Goal: Task Accomplishment & Management: Use online tool/utility

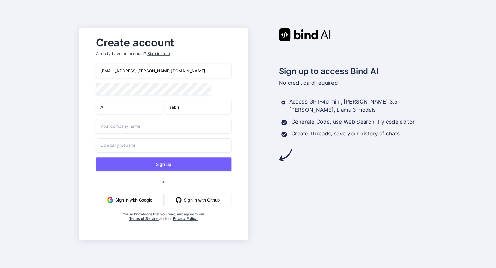
type input "sabri"
click at [192, 134] on div "sabri.bhuiyan@northsouth.edu Al sabri Sign up or Sign in with Google Sign in wi…" at bounding box center [164, 150] width 136 height 172
click at [144, 131] on input "text" at bounding box center [164, 126] width 136 height 15
type input "7tuyt"
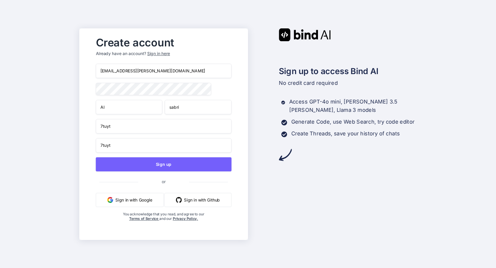
click at [128, 147] on input "7tuyt" at bounding box center [164, 145] width 136 height 15
drag, startPoint x: 128, startPoint y: 147, endPoint x: 87, endPoint y: 148, distance: 40.6
click at [87, 148] on div "Create account Already have an account? Sign in here sabri.bhuiyan@northsouth.e…" at bounding box center [163, 134] width 169 height 212
click at [119, 150] on input "text" at bounding box center [164, 145] width 136 height 15
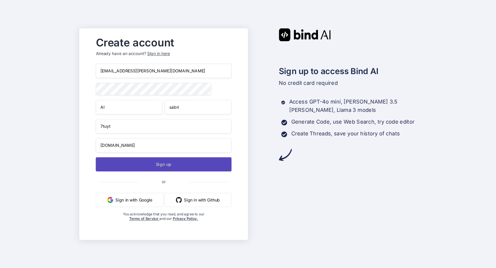
type input "7tuyt.com"
click at [157, 169] on button "Sign up" at bounding box center [164, 164] width 136 height 14
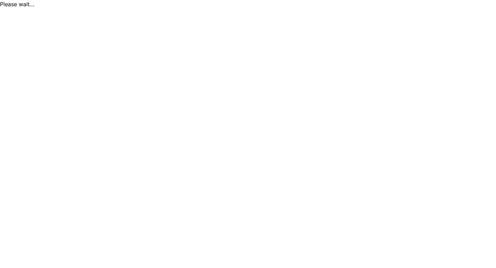
click at [27, 6] on div "Please wait..." at bounding box center [248, 4] width 496 height 8
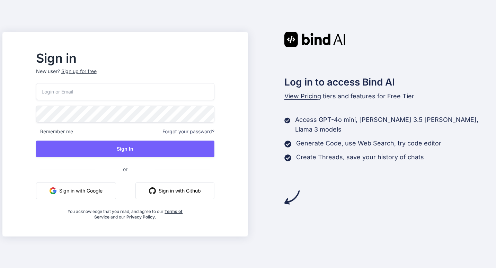
click at [112, 192] on button "Sign in with Google" at bounding box center [76, 191] width 80 height 17
click at [101, 89] on input "email" at bounding box center [125, 91] width 179 height 17
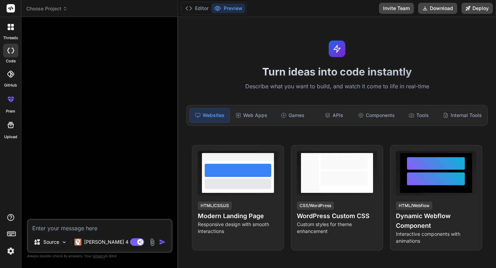
click at [79, 226] on textarea at bounding box center [100, 226] width 144 height 12
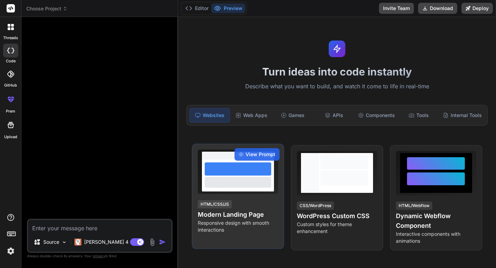
click at [219, 207] on div "HTML/CSS/JS" at bounding box center [215, 204] width 34 height 8
click at [257, 150] on div "View Prompt" at bounding box center [257, 154] width 45 height 12
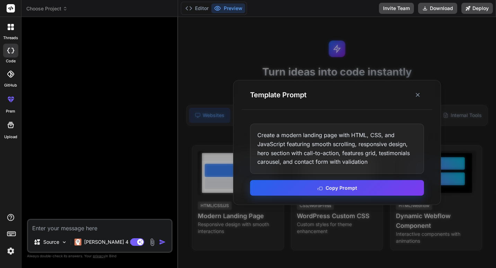
click at [370, 188] on button "Copy Prompt" at bounding box center [337, 188] width 174 height 16
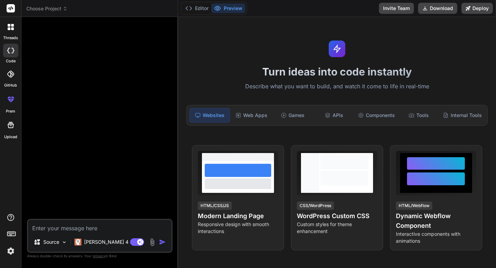
click at [13, 251] on img at bounding box center [11, 251] width 12 height 12
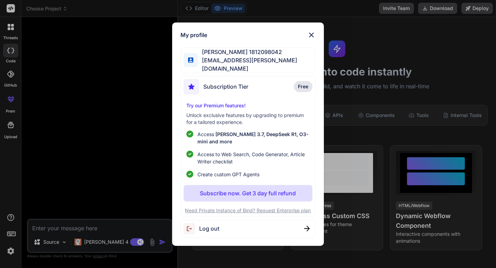
scroll to position [35, 0]
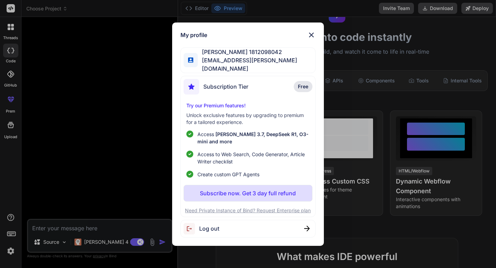
click at [291, 85] on div "Subscription Tier Free" at bounding box center [248, 88] width 129 height 18
click at [312, 37] on img at bounding box center [311, 35] width 8 height 8
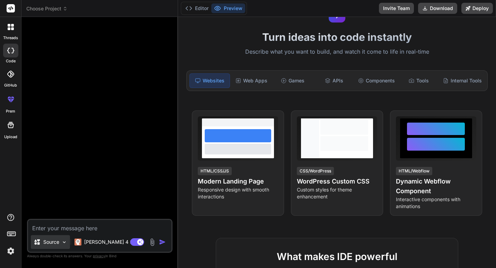
click at [61, 245] on div "Source" at bounding box center [50, 242] width 39 height 14
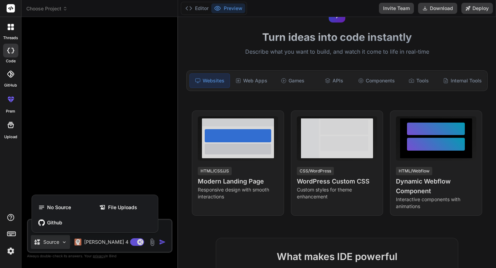
click at [61, 245] on div at bounding box center [248, 134] width 496 height 268
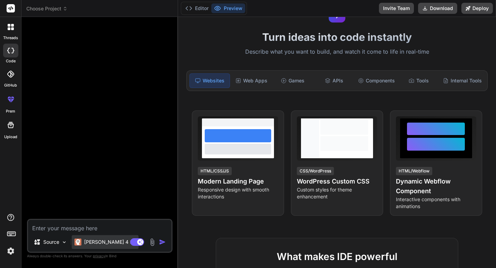
click at [99, 246] on div "Claude 4 S.." at bounding box center [105, 242] width 67 height 14
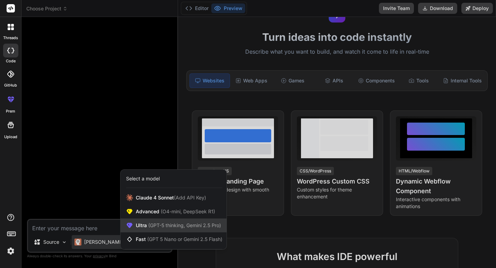
click at [165, 227] on span "(GPT-5 thinking, Gemini 2.5 Pro)" at bounding box center [184, 226] width 74 height 6
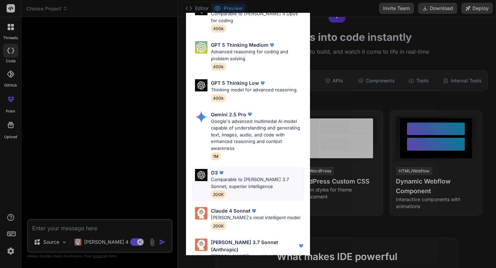
scroll to position [0, 0]
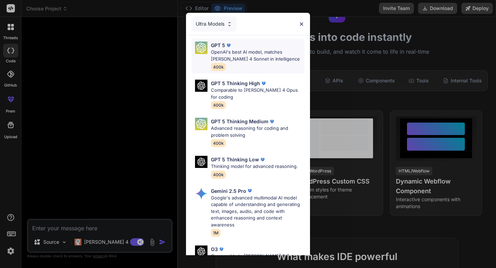
click at [223, 58] on p "OpenAI's best AI model, matches Claude 4 Sonnet in Intelligence" at bounding box center [258, 56] width 94 height 14
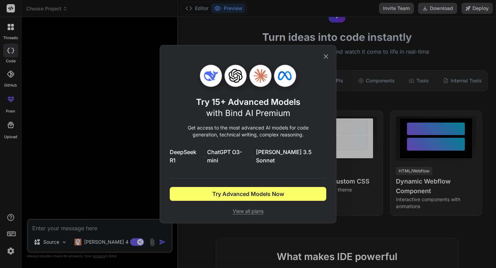
click at [323, 58] on icon at bounding box center [326, 57] width 8 height 8
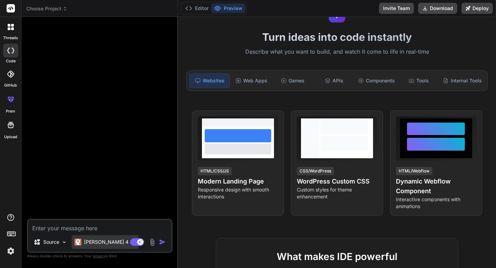
click at [102, 242] on p "Claude 4 S.." at bounding box center [110, 242] width 52 height 7
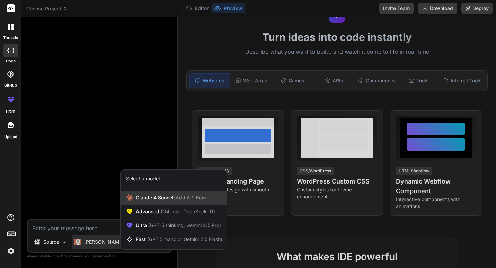
click at [192, 200] on span "(Add API Key)" at bounding box center [190, 198] width 32 height 6
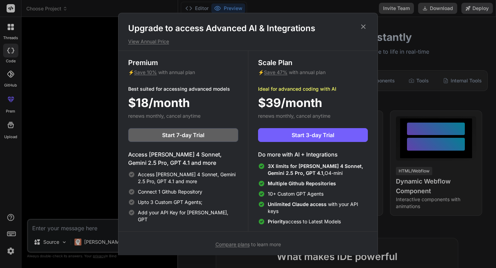
click at [361, 28] on icon at bounding box center [364, 27] width 8 height 8
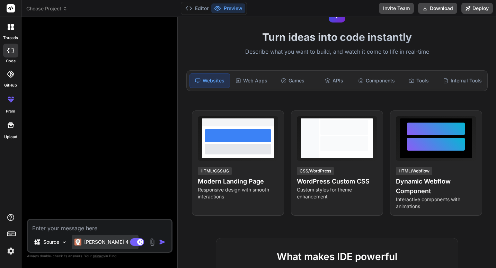
click at [88, 242] on p "Claude 4 S.." at bounding box center [110, 242] width 52 height 7
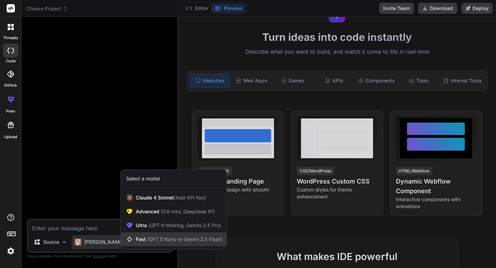
click at [185, 236] on div "Fast (GPT 5 Nano or Gemini 2.5 Flash)" at bounding box center [174, 240] width 106 height 14
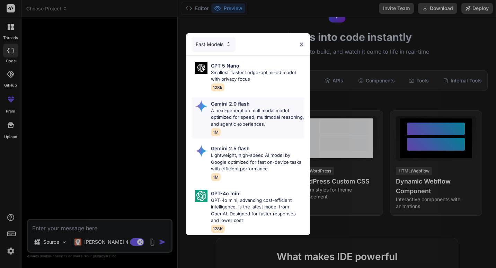
click at [233, 117] on p "A next-generation multimodal model optimized for speed, multimodal reasoning, a…" at bounding box center [258, 117] width 94 height 20
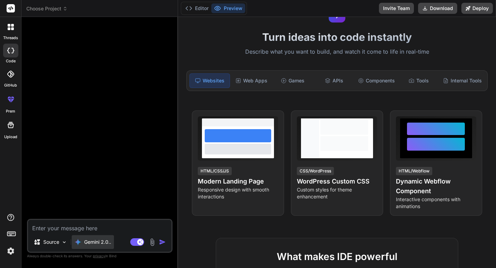
click at [107, 242] on p "Gemini 2.0.." at bounding box center [97, 242] width 27 height 7
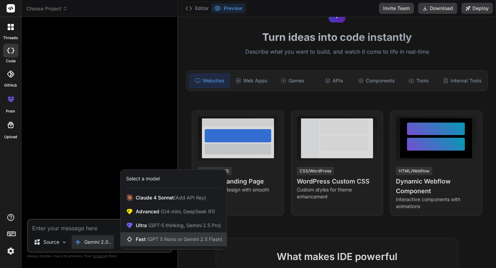
click at [167, 238] on span "(GPT 5 Nano or Gemini 2.5 Flash)" at bounding box center [184, 239] width 75 height 6
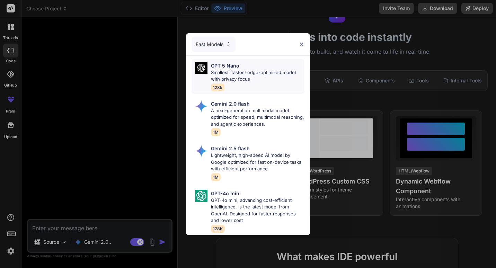
click at [244, 71] on p "Smallest, fastest edge-optimized model with privacy focus" at bounding box center [258, 76] width 94 height 14
type textarea "x"
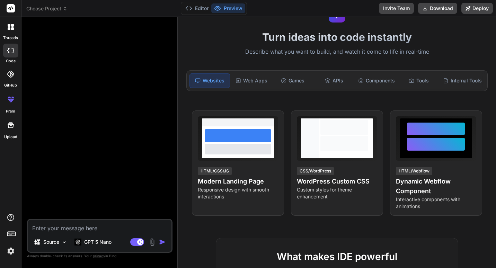
click at [59, 226] on textarea at bounding box center [100, 226] width 144 height 12
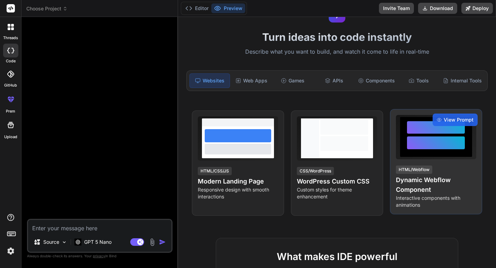
click at [396, 191] on h4 "Dynamic Webflow Component" at bounding box center [436, 184] width 80 height 19
click at [409, 173] on div "HTML/Webflow" at bounding box center [414, 170] width 36 height 8
click at [445, 120] on span "View Prompt" at bounding box center [459, 119] width 30 height 7
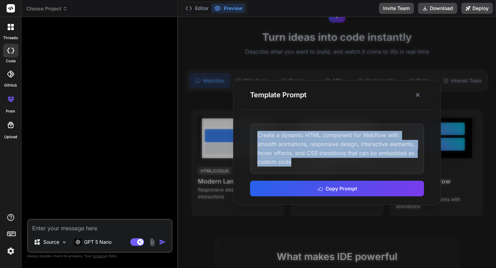
drag, startPoint x: 256, startPoint y: 133, endPoint x: 308, endPoint y: 164, distance: 60.1
click at [308, 164] on div "Create a dynamic HTML component for Webflow with smooth animations, responsive …" at bounding box center [337, 149] width 174 height 50
copy div "Create a dynamic HTML component for Webflow with smooth animations, responsive …"
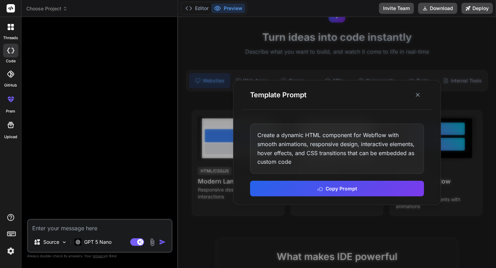
click at [99, 229] on textarea at bounding box center [100, 226] width 144 height 12
paste textarea "Create a dynamic HTML component for Webflow with smooth animations, responsive …"
type textarea "Create a dynamic HTML component for Webflow with smooth animations, responsive …"
type textarea "x"
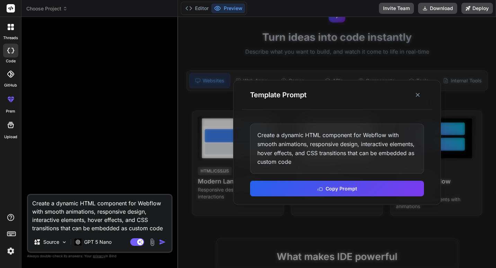
type textarea "Create a dynamic HTML component for Webflow with smooth animations, responsive …"
click at [159, 245] on img "button" at bounding box center [162, 242] width 7 height 7
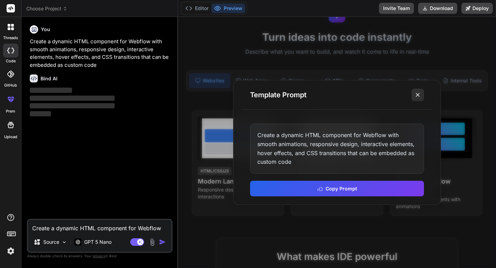
click at [417, 96] on line at bounding box center [417, 94] width 3 height 3
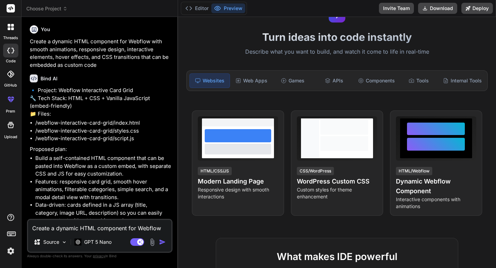
type textarea "x"
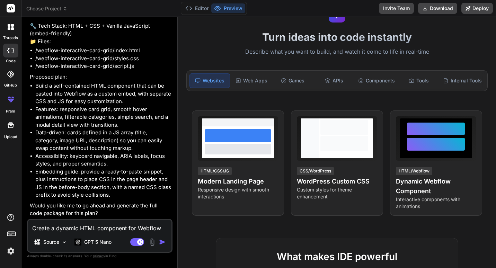
click at [70, 228] on textarea "Create a dynamic HTML component for Webflow with smooth animations, responsive …" at bounding box center [100, 226] width 144 height 12
type textarea "y"
type textarea "x"
type textarea "ye"
type textarea "x"
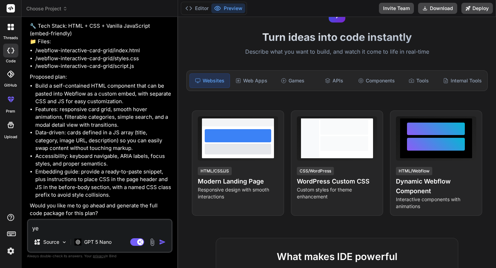
type textarea "yes"
type textarea "x"
type textarea "yes"
click at [165, 244] on img "button" at bounding box center [162, 242] width 7 height 7
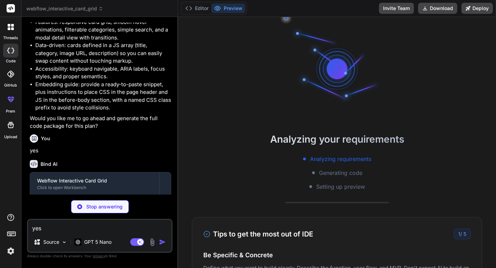
scroll to position [7, 0]
type textarea "x"
type textarea "<h3 id="wcg-modal-title" class="wcg-modal-title"></h3> <img id="wcg-modal-img" …"
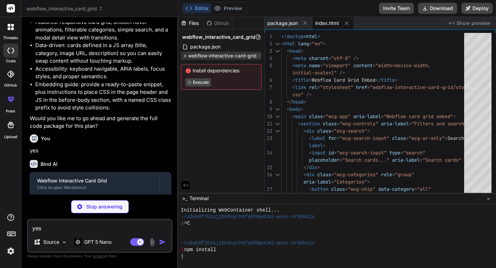
click at [188, 57] on icon at bounding box center [185, 56] width 6 height 6
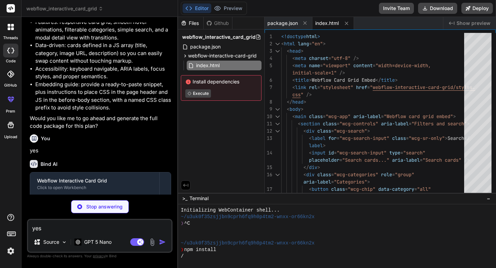
type textarea "x"
type textarea "border-radius: 8px; display: block; } .wcg-modal-desc { margin-top: 12px; color…"
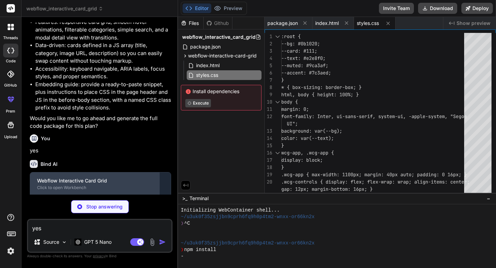
scroll to position [278, 0]
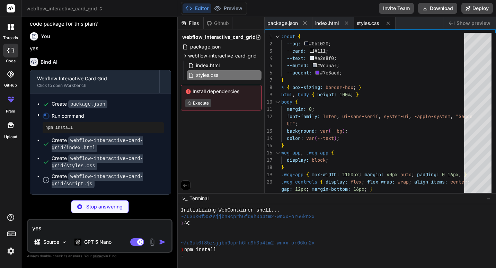
type textarea "x"
type textarea "// initialize render(); })();"
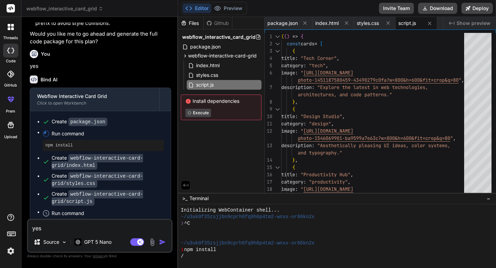
scroll to position [279, 0]
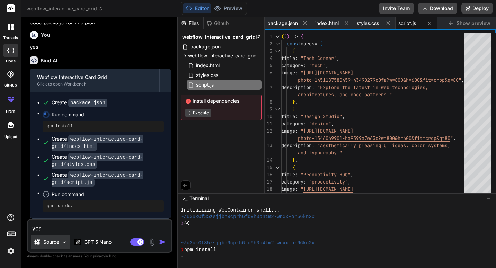
click at [57, 244] on p "Source" at bounding box center [51, 242] width 16 height 7
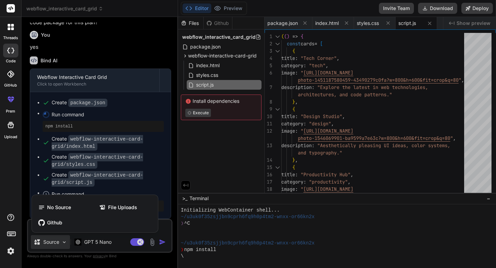
click at [67, 242] on div at bounding box center [248, 134] width 496 height 268
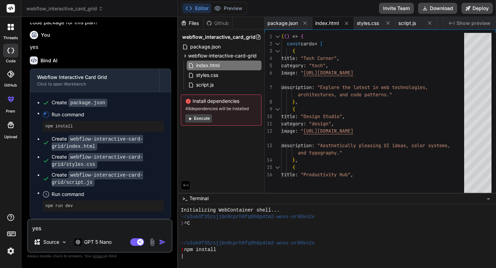
type textarea "x"
type textarea "// initialize render(); })();"
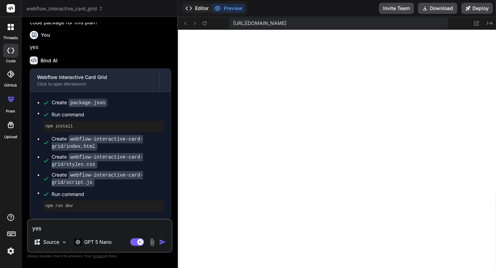
click at [203, 11] on button "Editor" at bounding box center [197, 8] width 29 height 10
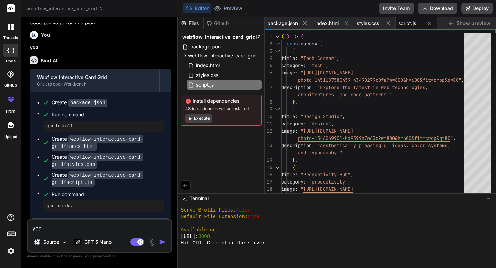
click at [195, 118] on button "Execute" at bounding box center [198, 118] width 27 height 8
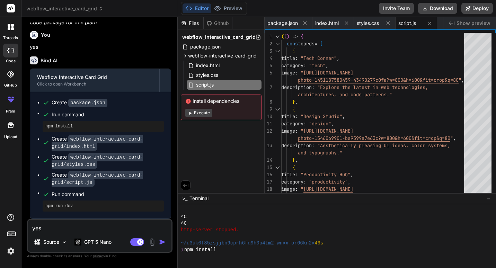
scroll to position [356, 0]
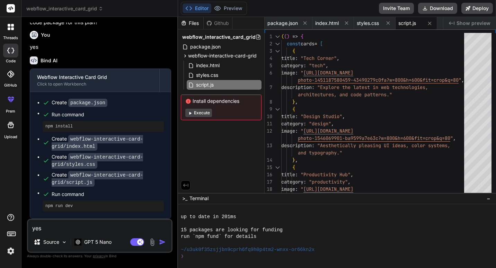
type textarea "x"
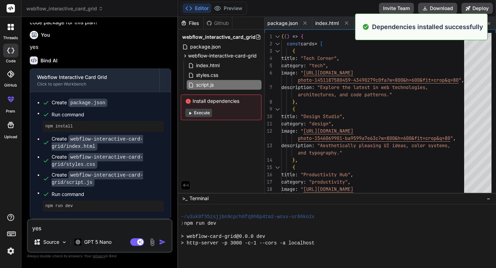
scroll to position [507, 0]
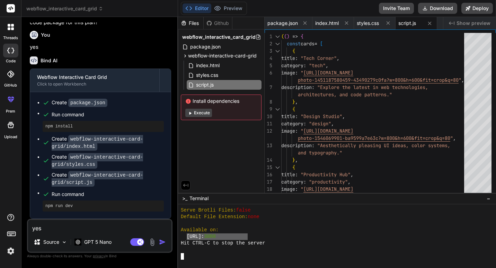
drag, startPoint x: 186, startPoint y: 236, endPoint x: 247, endPoint y: 237, distance: 60.3
type textarea "http://localhost:3000"
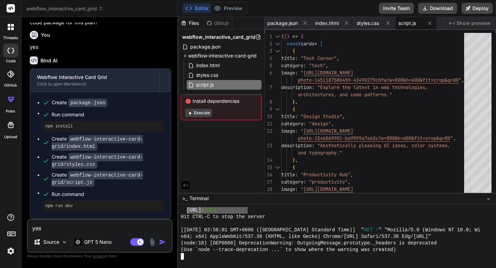
click at [209, 113] on button "Execute" at bounding box center [198, 113] width 27 height 8
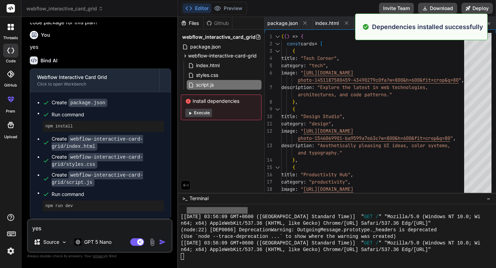
scroll to position [817, 0]
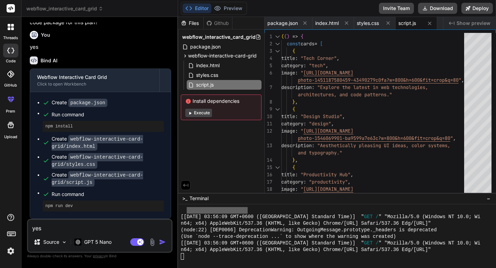
click at [202, 114] on button "Execute" at bounding box center [198, 113] width 27 height 8
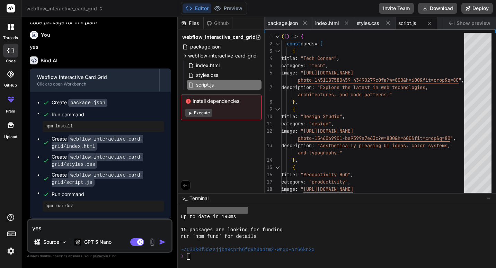
scroll to position [902, 0]
type textarea "x"
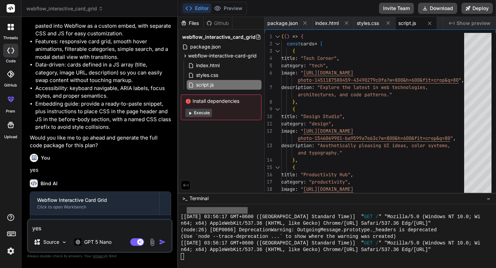
scroll to position [279, 0]
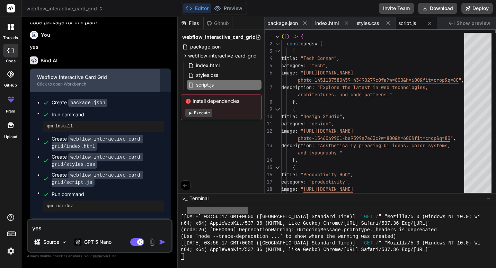
click at [64, 78] on div "Webflow Interactive Card Grid" at bounding box center [94, 77] width 115 height 7
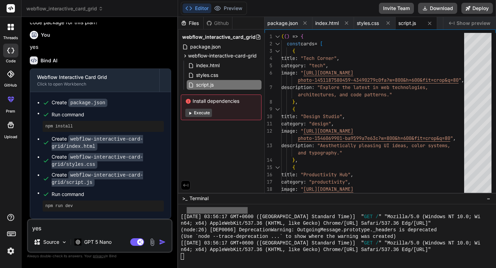
click at [464, 24] on span "Show preview" at bounding box center [474, 23] width 34 height 7
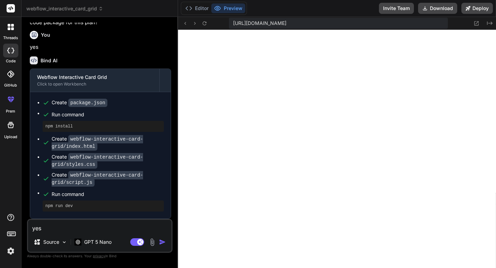
scroll to position [1179, 0]
click at [478, 24] on icon at bounding box center [477, 23] width 6 height 6
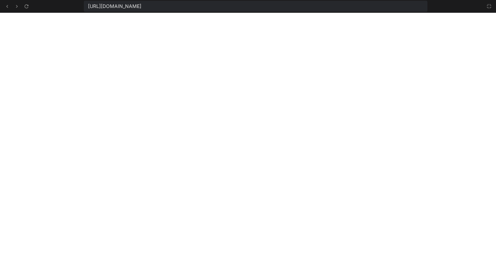
scroll to position [1225, 0]
click at [8, 5] on icon at bounding box center [7, 6] width 6 height 6
click at [488, 6] on icon at bounding box center [490, 6] width 6 height 6
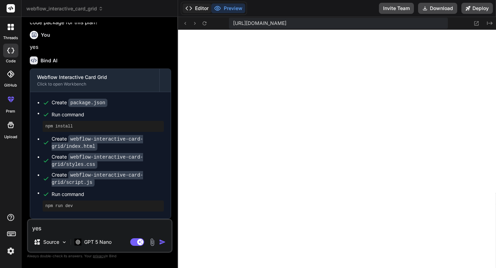
click at [195, 5] on button "Editor" at bounding box center [197, 8] width 29 height 10
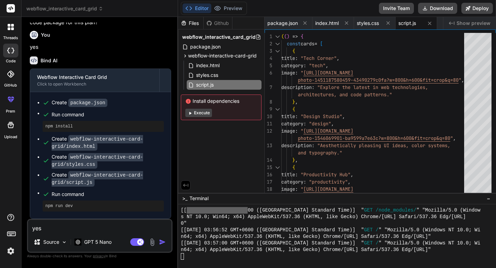
click at [53, 230] on textarea "yes" at bounding box center [100, 226] width 144 height 12
type textarea "c"
type textarea "x"
type textarea "co"
type textarea "x"
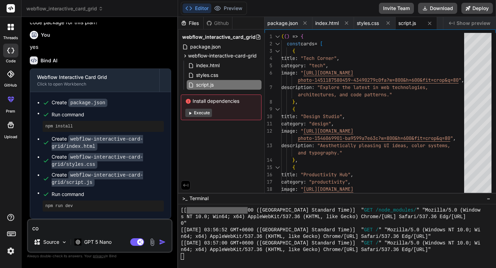
type textarea "con"
type textarea "x"
type textarea "cont"
type textarea "x"
type textarea "conti"
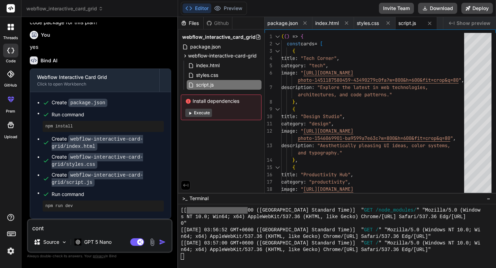
type textarea "x"
type textarea "contin"
type textarea "x"
type textarea "continu"
type textarea "x"
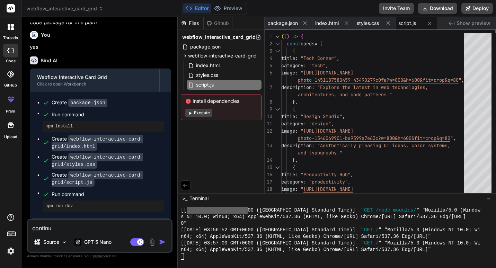
type textarea "continue"
type textarea "x"
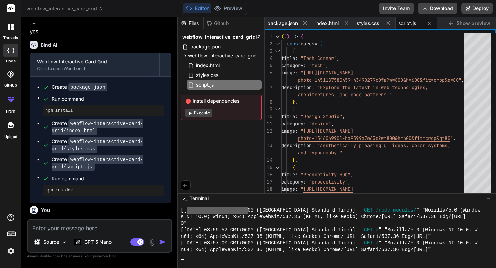
scroll to position [351, 0]
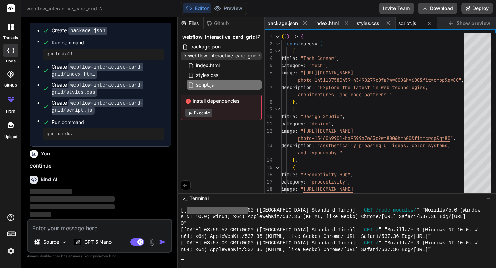
click at [185, 53] on icon at bounding box center [185, 56] width 6 height 6
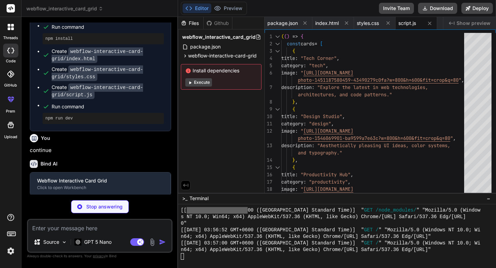
type textarea "x"
type textarea "Would you like me to add a small example snippet showing how to paste this into…"
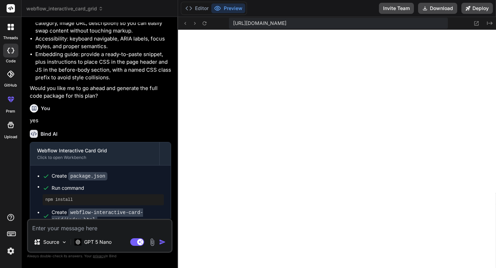
scroll to position [398, 0]
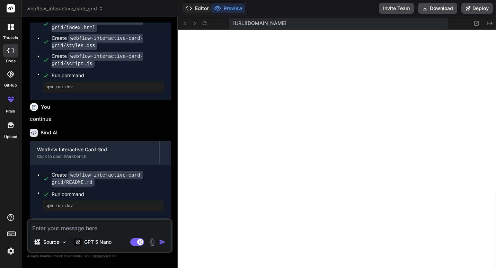
click at [196, 9] on button "Editor" at bounding box center [197, 8] width 29 height 10
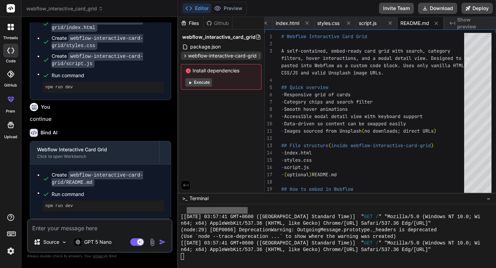
click at [185, 56] on icon at bounding box center [185, 56] width 6 height 6
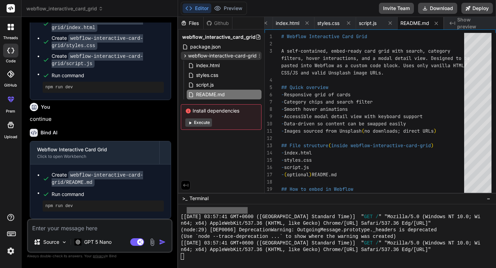
click at [185, 56] on icon at bounding box center [185, 56] width 6 height 6
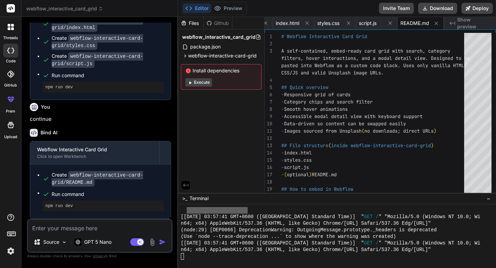
click at [197, 79] on button "Execute" at bounding box center [198, 82] width 27 height 8
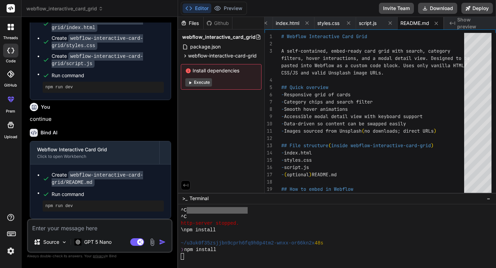
scroll to position [1554, 0]
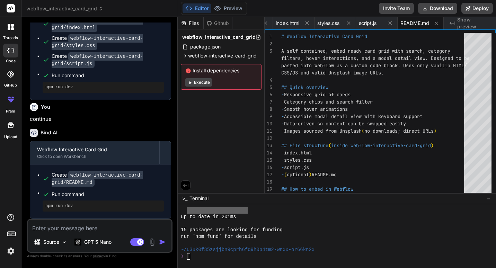
type textarea "x"
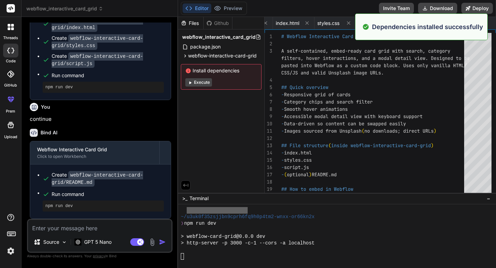
scroll to position [1745, 0]
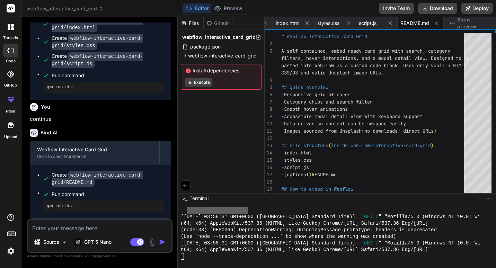
click at [467, 21] on span "Show preview" at bounding box center [474, 23] width 33 height 14
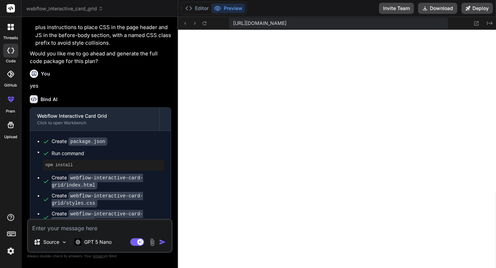
scroll to position [398, 0]
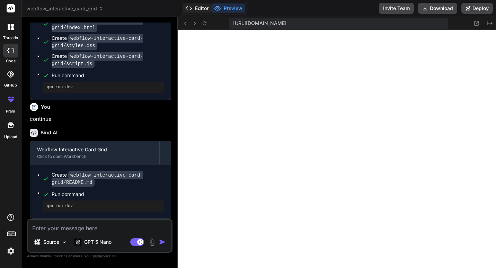
click at [199, 9] on button "Editor" at bounding box center [197, 8] width 29 height 10
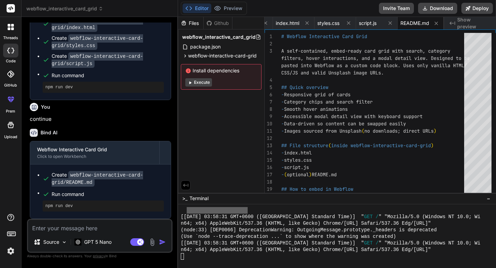
click at [183, 188] on button at bounding box center [186, 186] width 10 height 10
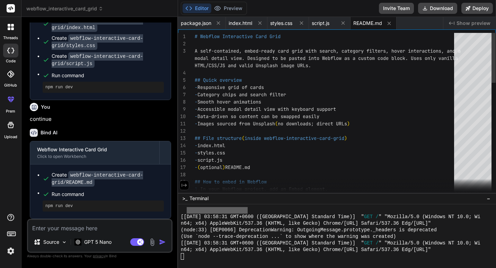
scroll to position [0, 0]
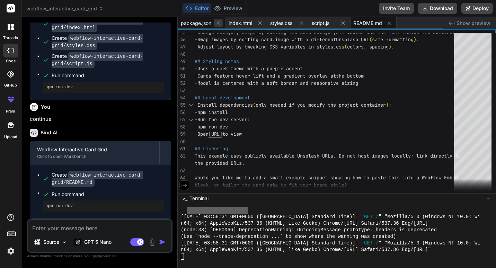
click at [217, 23] on icon at bounding box center [219, 23] width 6 height 6
click at [217, 23] on div "index.html" at bounding box center [199, 23] width 42 height 12
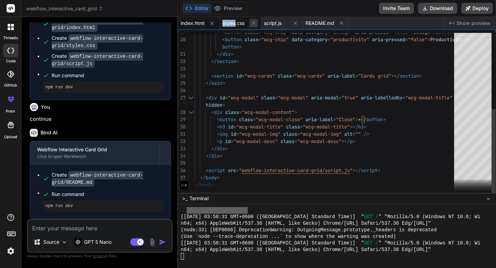
drag, startPoint x: 217, startPoint y: 23, endPoint x: 209, endPoint y: 24, distance: 8.2
click at [209, 24] on button at bounding box center [212, 23] width 9 height 9
type textarea "Would you like me to add a small example snippet showing how to paste this into…"
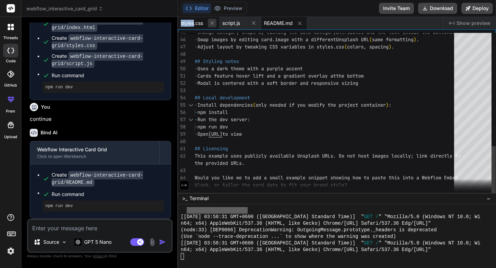
click at [209, 24] on button at bounding box center [212, 23] width 9 height 9
click at [209, 24] on span "README.md" at bounding box center [195, 23] width 29 height 7
drag, startPoint x: 209, startPoint y: 24, endPoint x: 249, endPoint y: 26, distance: 39.9
click at [249, 26] on div "README.md" at bounding box center [310, 23] width 265 height 12
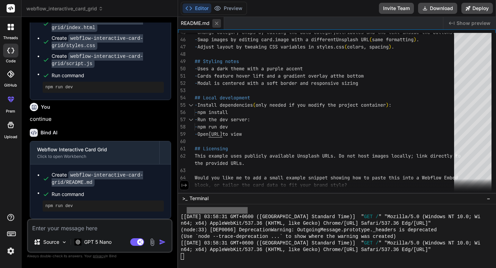
click at [220, 24] on icon at bounding box center [217, 23] width 6 height 6
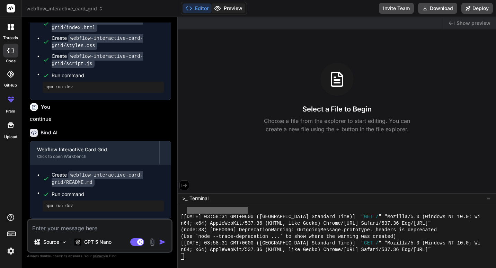
click at [228, 9] on button "Preview" at bounding box center [228, 8] width 34 height 10
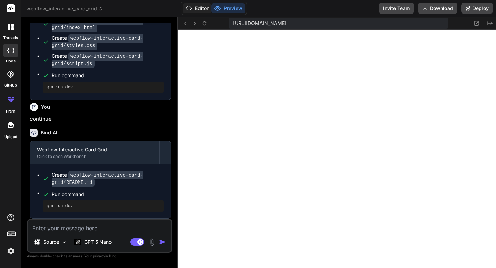
click at [184, 11] on button "Editor" at bounding box center [197, 8] width 29 height 10
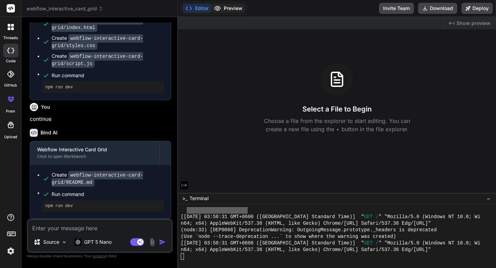
click at [235, 3] on button "Preview" at bounding box center [228, 8] width 34 height 10
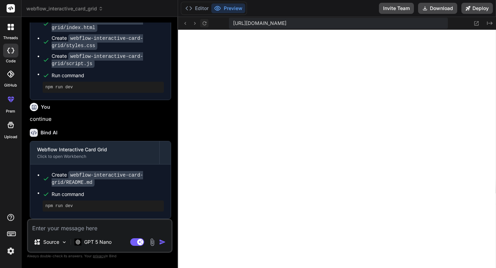
click at [202, 24] on icon at bounding box center [205, 23] width 6 height 6
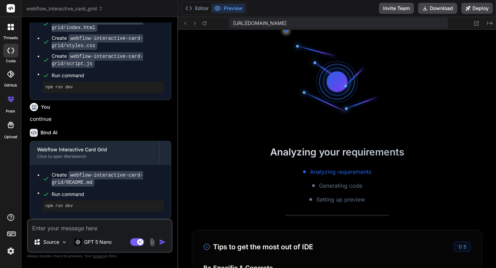
scroll to position [139, 0]
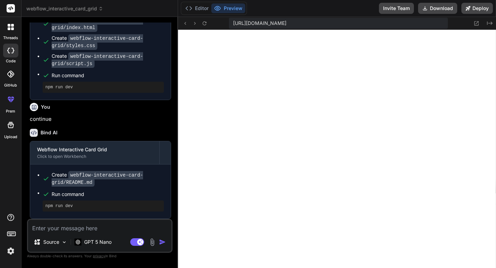
click at [5, 252] on img at bounding box center [11, 251] width 12 height 12
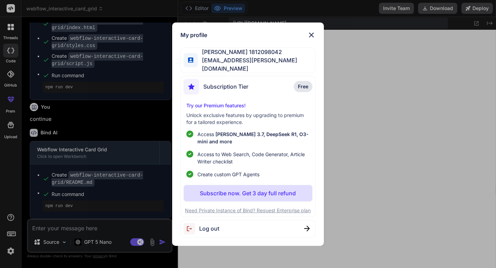
click at [8, 251] on div "My profile Al Sabri Bhuiyan 1812098042 sabri.bhuiyan@northsouth.edu Subscriptio…" at bounding box center [248, 134] width 496 height 268
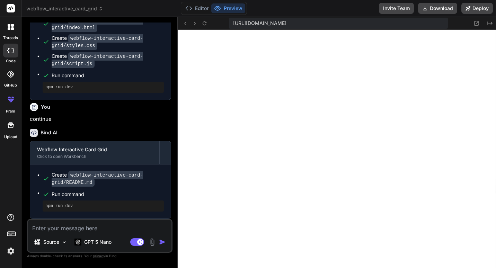
click at [8, 251] on img at bounding box center [11, 251] width 12 height 12
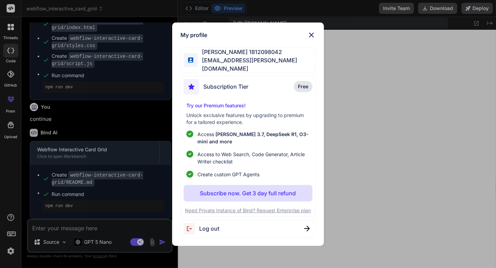
click at [358, 129] on div "My profile Al Sabri Bhuiyan 1812098042 sabri.bhuiyan@northsouth.edu Subscriptio…" at bounding box center [248, 134] width 496 height 268
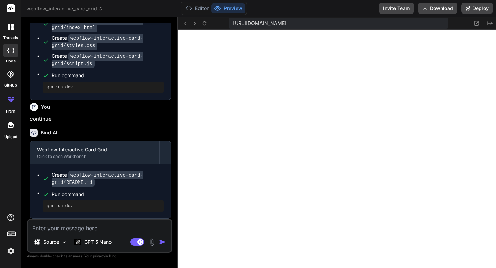
click at [10, 9] on icon at bounding box center [10, 8] width 5 height 4
click at [13, 28] on icon at bounding box center [12, 28] width 3 height 3
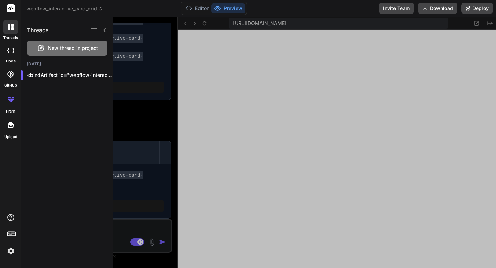
click at [58, 48] on span "New thread in project" at bounding box center [73, 48] width 50 height 7
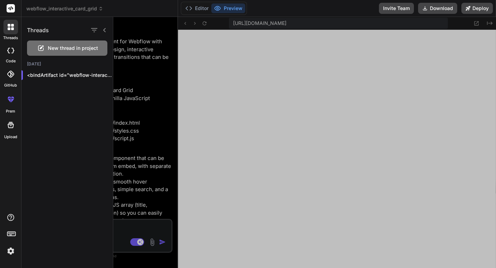
scroll to position [1818, 0]
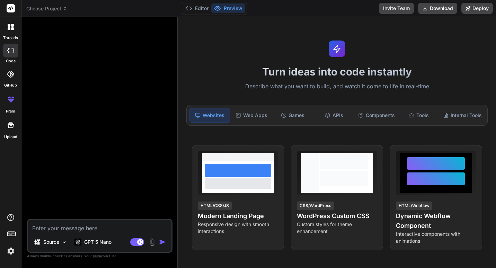
click at [14, 126] on icon at bounding box center [11, 125] width 8 height 8
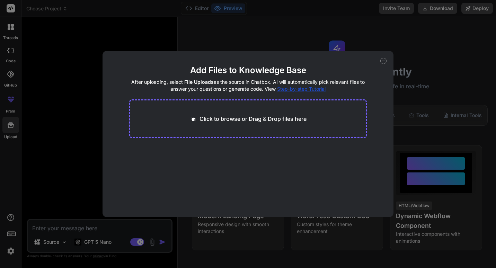
click at [104, 129] on div "Add Files to Knowledge Base After uploading, select File Uploads as the source …" at bounding box center [248, 134] width 291 height 166
click at [91, 131] on div "Add Files to Knowledge Base After uploading, select File Uploads as the source …" at bounding box center [248, 134] width 496 height 268
type textarea "x"
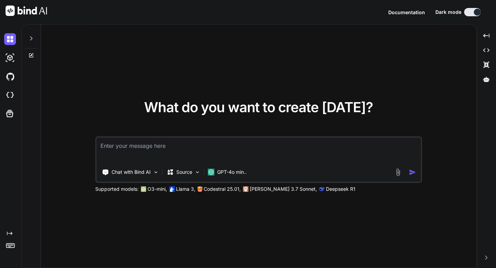
click at [35, 38] on div at bounding box center [31, 37] width 13 height 24
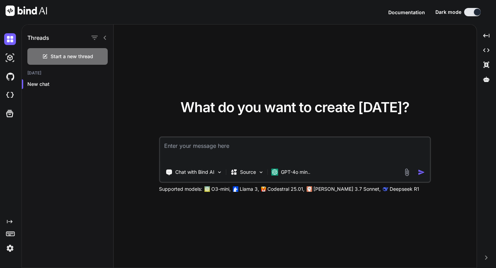
click at [165, 39] on div "What do you want to create today? Chat with Bind AI Source GPT-4o min.. Support…" at bounding box center [295, 147] width 363 height 244
click at [106, 38] on icon at bounding box center [105, 38] width 6 height 6
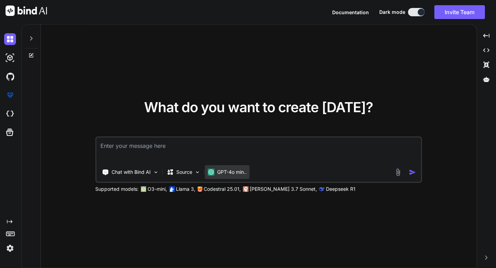
click at [240, 171] on p "GPT-4o min.." at bounding box center [231, 172] width 29 height 7
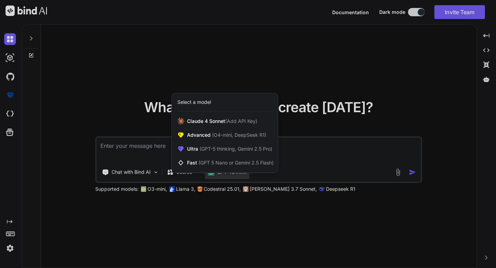
click at [301, 162] on div at bounding box center [248, 134] width 496 height 268
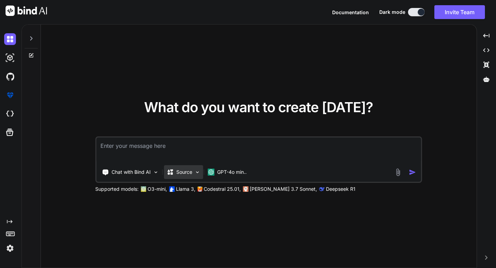
click at [187, 173] on p "Source" at bounding box center [184, 172] width 16 height 7
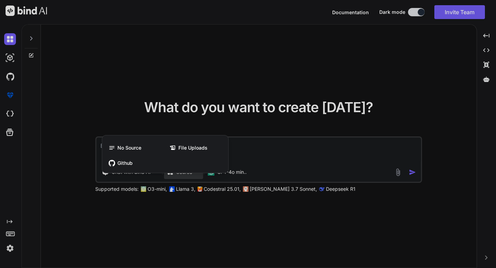
click at [189, 173] on div "No Source File Uploads Github" at bounding box center [165, 155] width 126 height 35
click at [165, 182] on div at bounding box center [248, 134] width 496 height 268
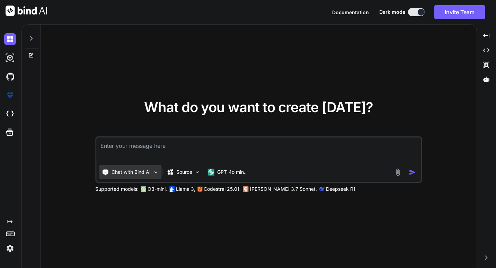
click at [153, 172] on img at bounding box center [156, 173] width 6 height 6
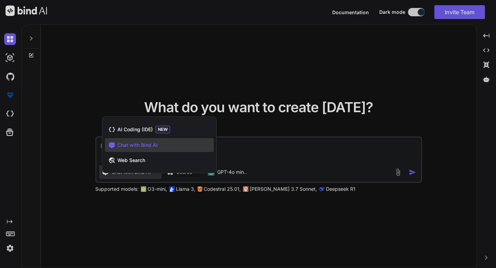
drag, startPoint x: 154, startPoint y: 181, endPoint x: 160, endPoint y: 183, distance: 5.7
click at [155, 182] on div at bounding box center [248, 134] width 496 height 268
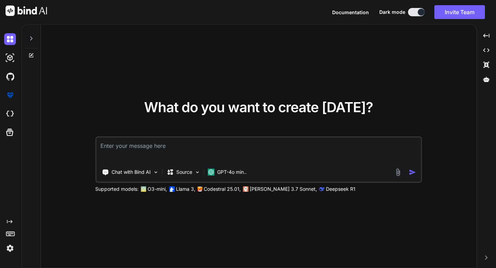
click at [212, 190] on p "Codestral 25.01," at bounding box center [222, 189] width 37 height 7
click at [10, 250] on img at bounding box center [10, 249] width 12 height 12
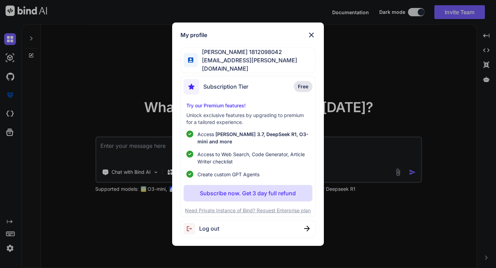
click at [344, 106] on div "My profile Al Sabri Bhuiyan 1812098042 sabri.bhuiyan@northsouth.edu Subscriptio…" at bounding box center [248, 134] width 496 height 268
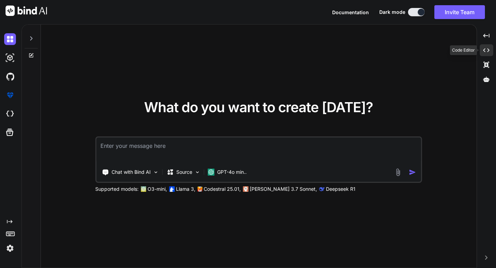
click at [484, 47] on icon "Created with Pixso." at bounding box center [487, 50] width 6 height 6
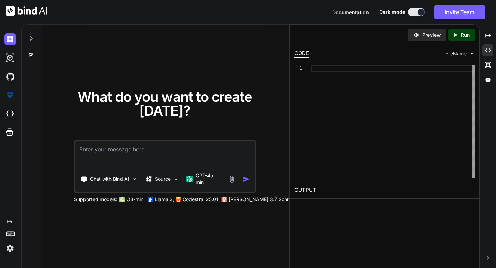
click at [386, 61] on div "1" at bounding box center [384, 121] width 189 height 121
click at [383, 70] on div at bounding box center [394, 121] width 164 height 113
click at [5, 116] on img at bounding box center [10, 114] width 12 height 12
click at [7, 61] on img at bounding box center [10, 58] width 12 height 12
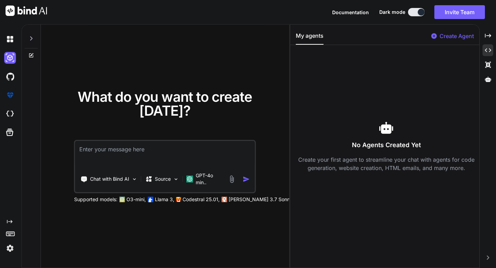
click at [464, 36] on p "Create Agent" at bounding box center [457, 36] width 34 height 8
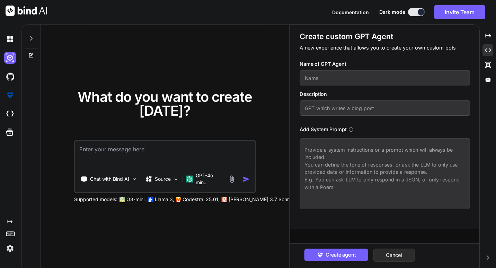
click at [366, 77] on input "text" at bounding box center [385, 77] width 170 height 15
click at [267, 72] on div "What do you want to create today? Chat with Bind AI Source GPT-4o min.. Support…" at bounding box center [165, 147] width 249 height 244
click at [397, 257] on button "Cancel" at bounding box center [395, 255] width 42 height 13
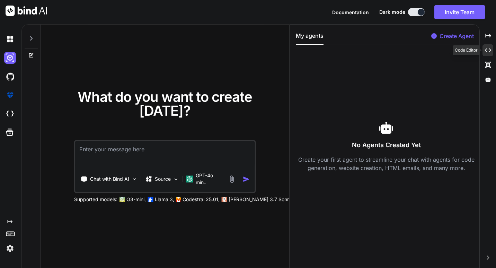
click at [489, 55] on div "Created with Pixso." at bounding box center [488, 50] width 11 height 12
type textarea "x"
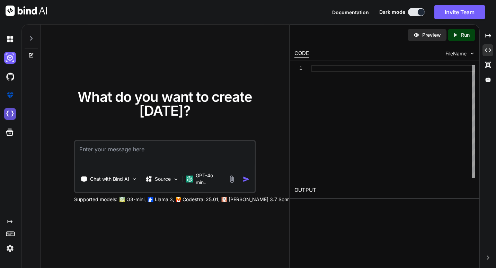
click at [9, 114] on img at bounding box center [10, 114] width 12 height 12
click at [5, 114] on img at bounding box center [10, 114] width 12 height 12
click at [10, 117] on img at bounding box center [10, 114] width 12 height 12
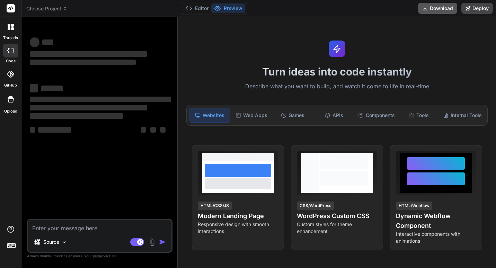
click at [447, 8] on button "Download" at bounding box center [437, 8] width 39 height 11
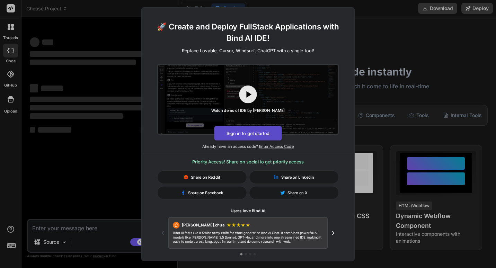
click at [243, 132] on button "Sign in to get started" at bounding box center [248, 133] width 68 height 15
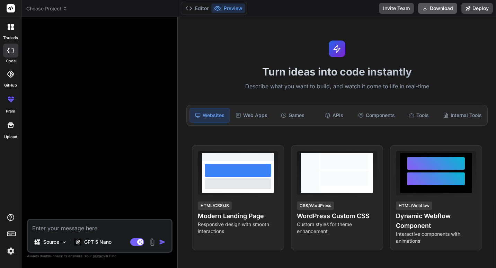
click at [434, 8] on button "Download" at bounding box center [437, 8] width 39 height 11
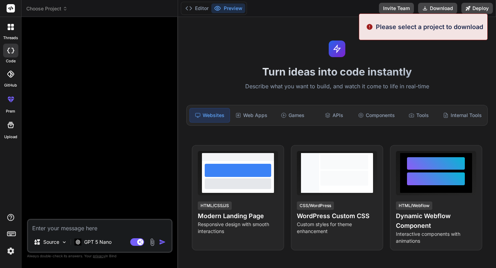
click at [415, 27] on p "Please select a project to download" at bounding box center [429, 26] width 107 height 9
click at [404, 69] on h1 "Turn ideas into code instantly" at bounding box center [337, 72] width 310 height 12
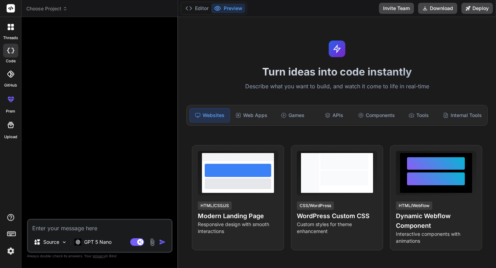
click at [293, 40] on div "Turn ideas into code instantly Describe what you want to build, and watch it co…" at bounding box center [337, 142] width 318 height 251
type textarea "x"
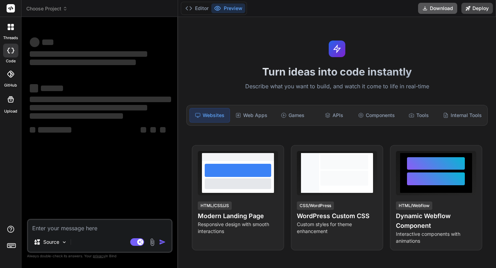
click at [426, 8] on icon at bounding box center [426, 9] width 6 height 6
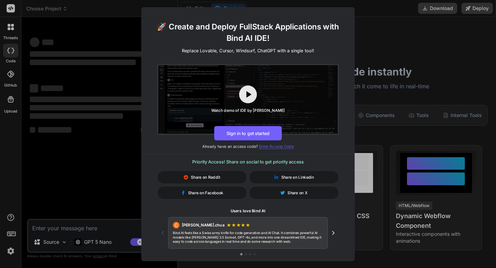
click at [280, 147] on span "Enter Access Code" at bounding box center [276, 146] width 35 height 5
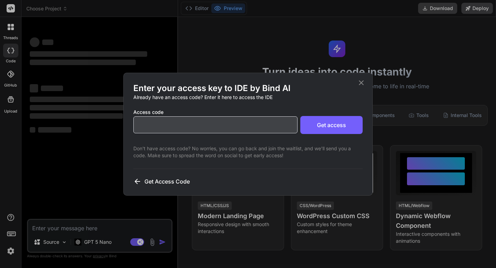
click at [233, 127] on input "text" at bounding box center [215, 124] width 164 height 17
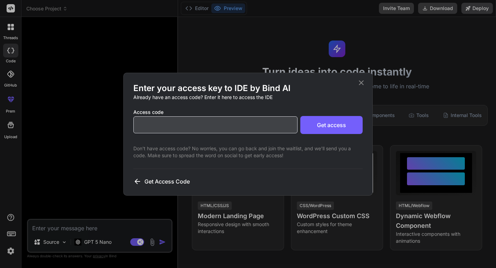
type textarea "x"
click at [361, 80] on icon at bounding box center [361, 83] width 8 height 8
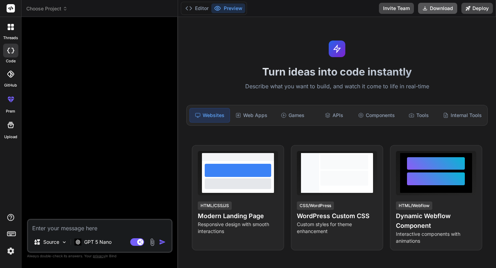
click at [436, 5] on button "Download" at bounding box center [437, 8] width 39 height 11
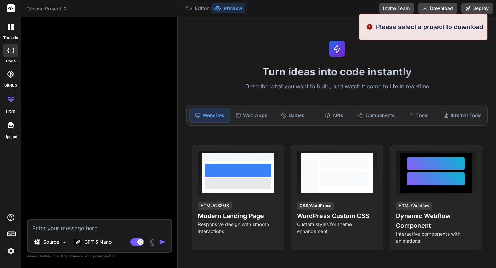
click at [409, 64] on div "Turn ideas into code instantly Describe what you want to build, and watch it co…" at bounding box center [337, 142] width 318 height 251
click at [437, 8] on button "Download" at bounding box center [437, 8] width 39 height 11
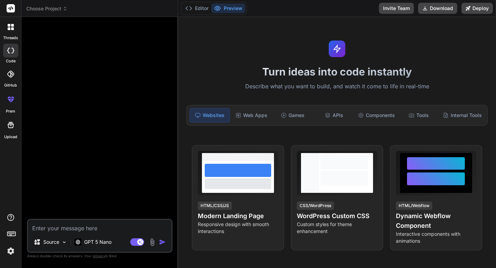
click at [443, 56] on div "Turn ideas into code instantly Describe what you want to build, and watch it co…" at bounding box center [337, 142] width 318 height 251
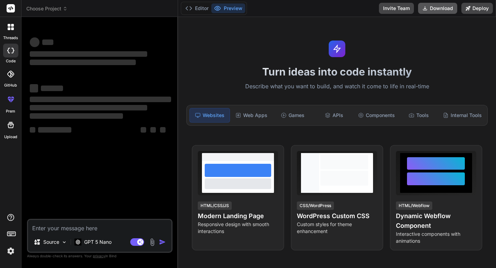
click at [442, 8] on button "Download" at bounding box center [437, 8] width 39 height 11
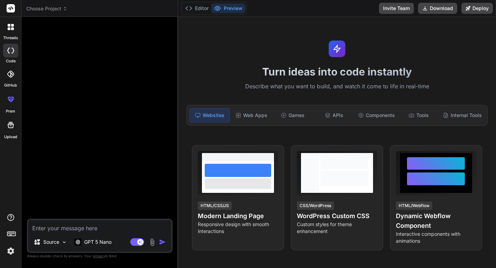
click at [16, 51] on div at bounding box center [10, 51] width 15 height 14
click at [449, 8] on button "Download" at bounding box center [437, 8] width 39 height 11
click at [420, 65] on div "Turn ideas into code instantly Describe what you want to build, and watch it co…" at bounding box center [337, 142] width 318 height 251
click at [8, 249] on img at bounding box center [11, 251] width 12 height 12
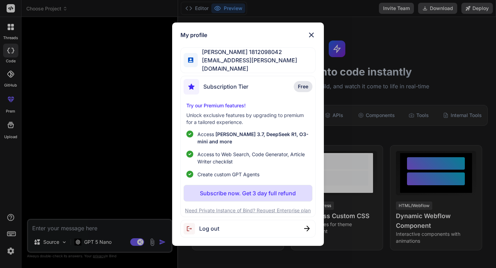
click at [313, 34] on img at bounding box center [311, 35] width 8 height 8
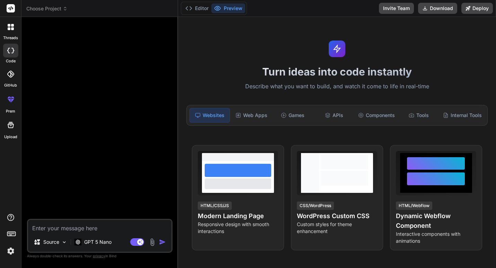
click at [12, 34] on div at bounding box center [10, 27] width 15 height 15
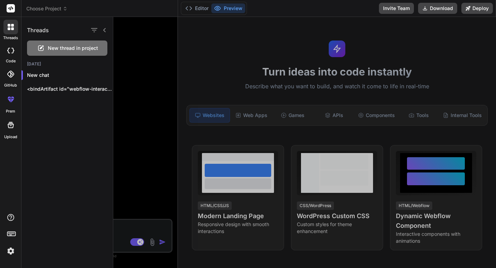
click at [71, 48] on span "New thread in project" at bounding box center [73, 48] width 50 height 7
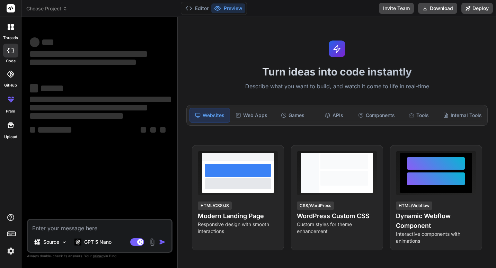
type textarea "x"
